Goal: Information Seeking & Learning: Learn about a topic

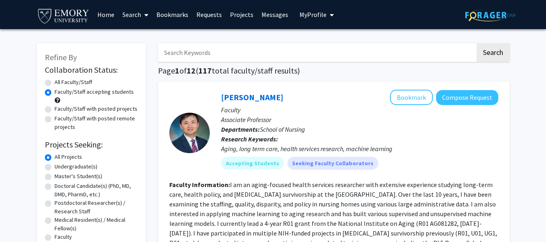
click at [174, 15] on link "Bookmarks" at bounding box center [172, 14] width 40 height 28
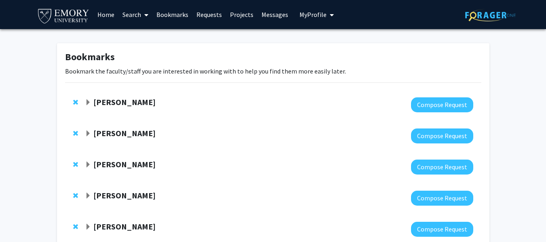
click at [104, 102] on strong "[PERSON_NAME]" at bounding box center [124, 102] width 62 height 10
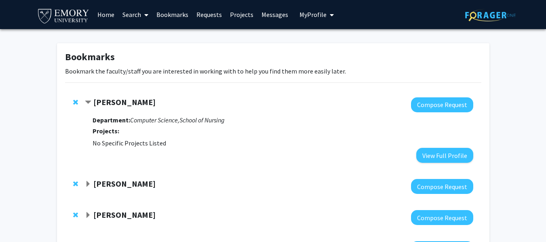
click at [104, 102] on strong "[PERSON_NAME]" at bounding box center [124, 102] width 62 height 10
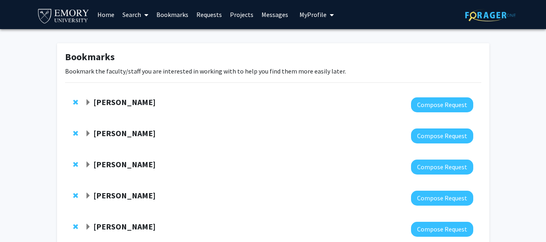
click at [135, 8] on link "Search" at bounding box center [135, 14] width 34 height 28
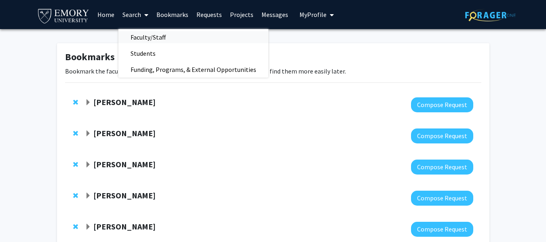
click at [161, 38] on span "Faculty/Staff" at bounding box center [147, 37] width 59 height 16
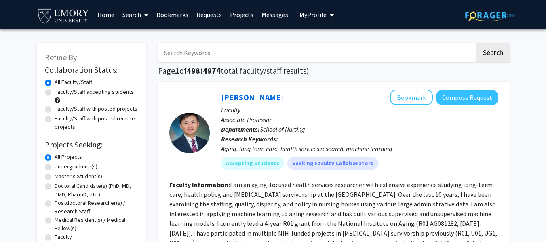
click at [88, 92] on label "Faculty/Staff accepting students" at bounding box center [94, 92] width 79 height 8
click at [60, 92] on input "Faculty/Staff accepting students" at bounding box center [57, 90] width 5 height 5
radio input "true"
click at [59, 168] on label "Undergraduate(s)" at bounding box center [76, 167] width 43 height 8
click at [59, 168] on input "Undergraduate(s)" at bounding box center [57, 165] width 5 height 5
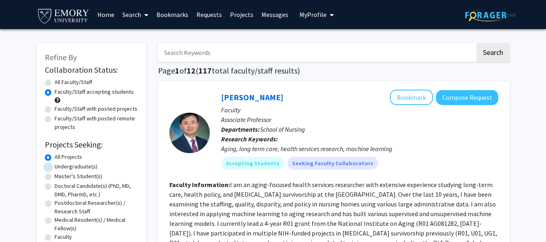
radio input "true"
click at [53, 159] on div "All Projects" at bounding box center [91, 158] width 93 height 10
click at [55, 156] on label "All Projects" at bounding box center [68, 157] width 27 height 8
click at [55, 156] on input "All Projects" at bounding box center [57, 155] width 5 height 5
radio input "true"
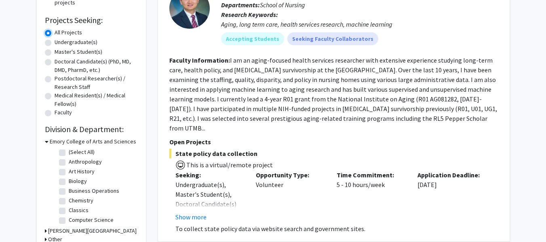
scroll to position [130, 0]
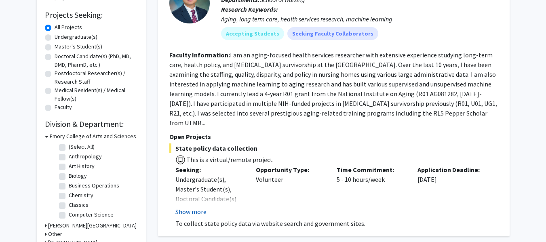
click at [195, 207] on button "Show more" at bounding box center [191, 212] width 31 height 10
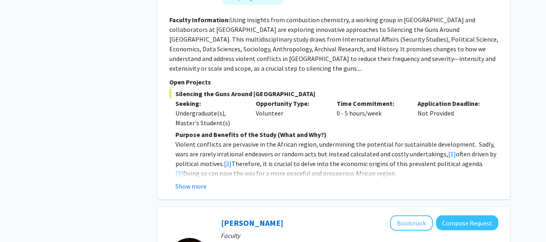
scroll to position [792, 0]
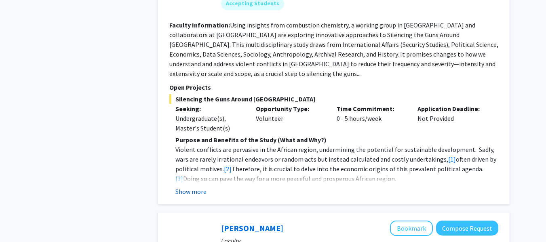
click at [185, 187] on button "Show more" at bounding box center [191, 192] width 31 height 10
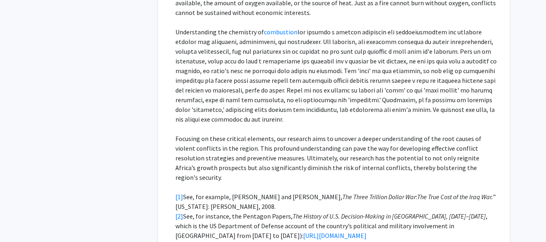
scroll to position [1022, 0]
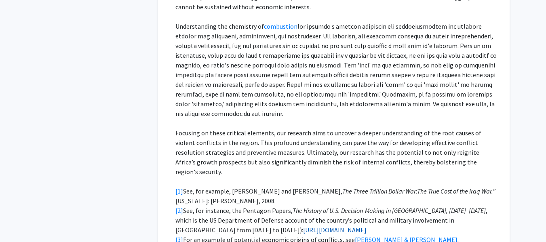
click at [303, 226] on link "[URL][DOMAIN_NAME]" at bounding box center [334, 230] width 63 height 8
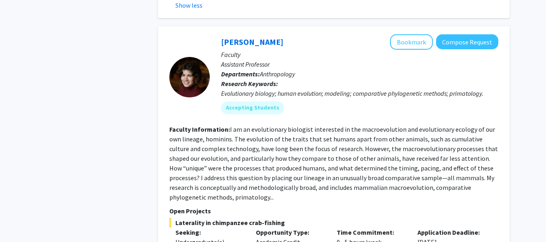
scroll to position [1292, 0]
